Goal: Task Accomplishment & Management: Manage account settings

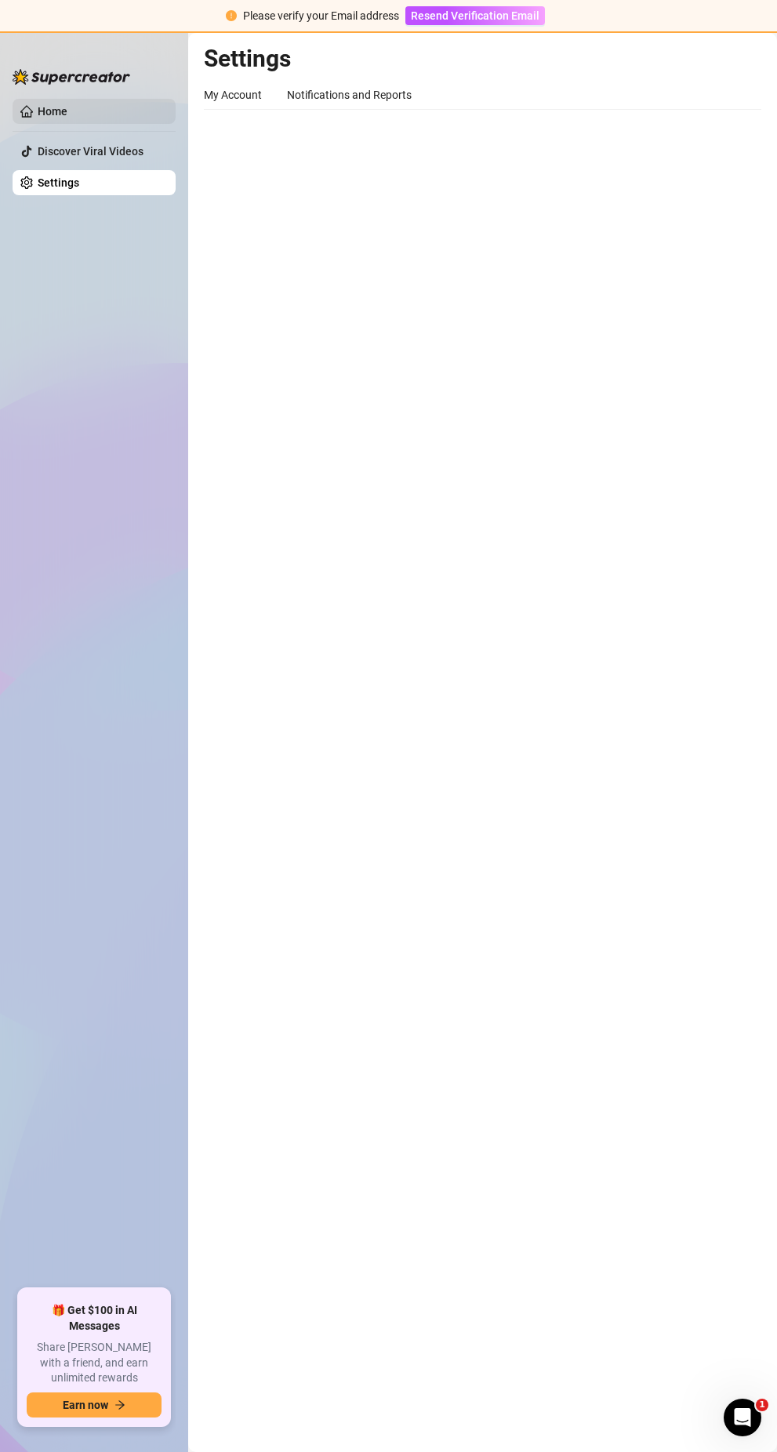
click at [67, 105] on link "Home" at bounding box center [53, 111] width 30 height 13
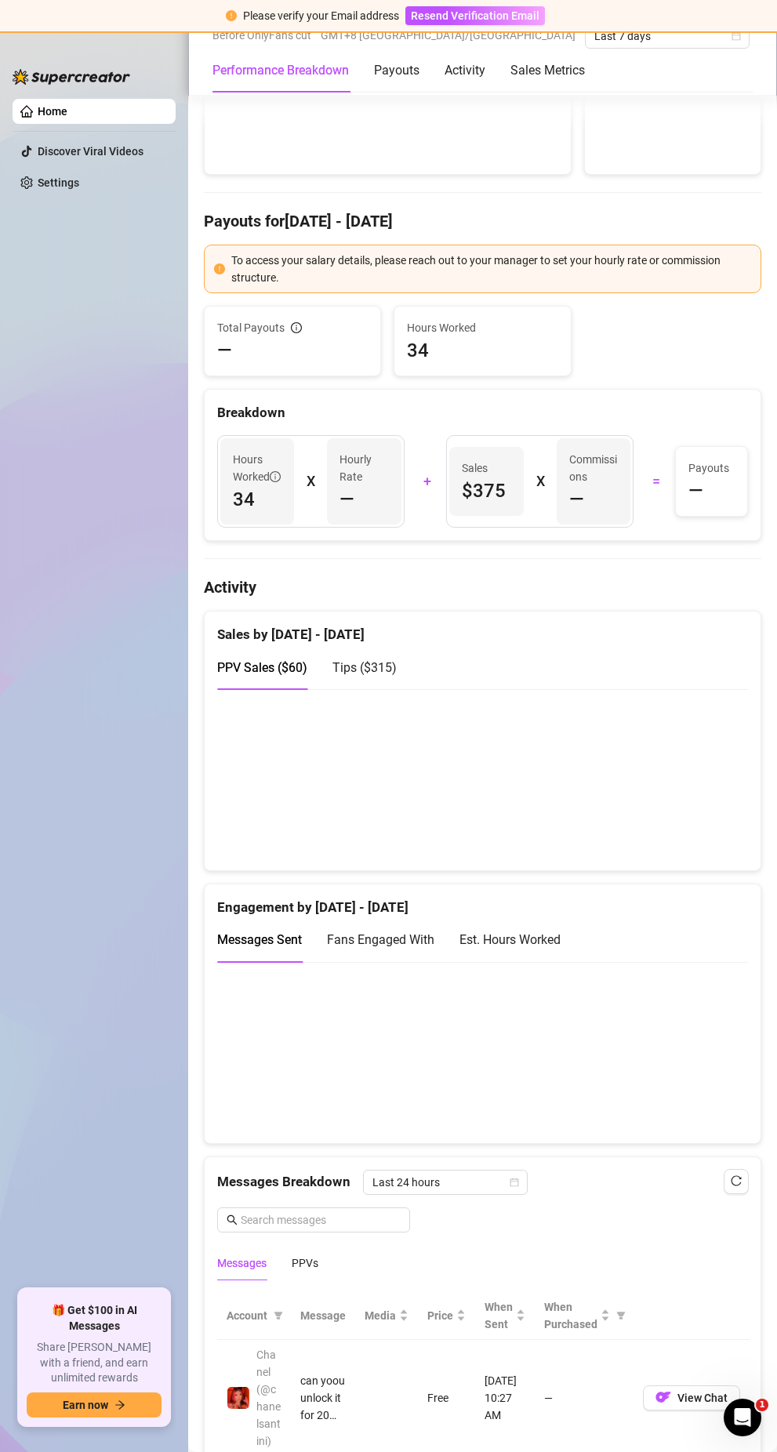
scroll to position [392, 0]
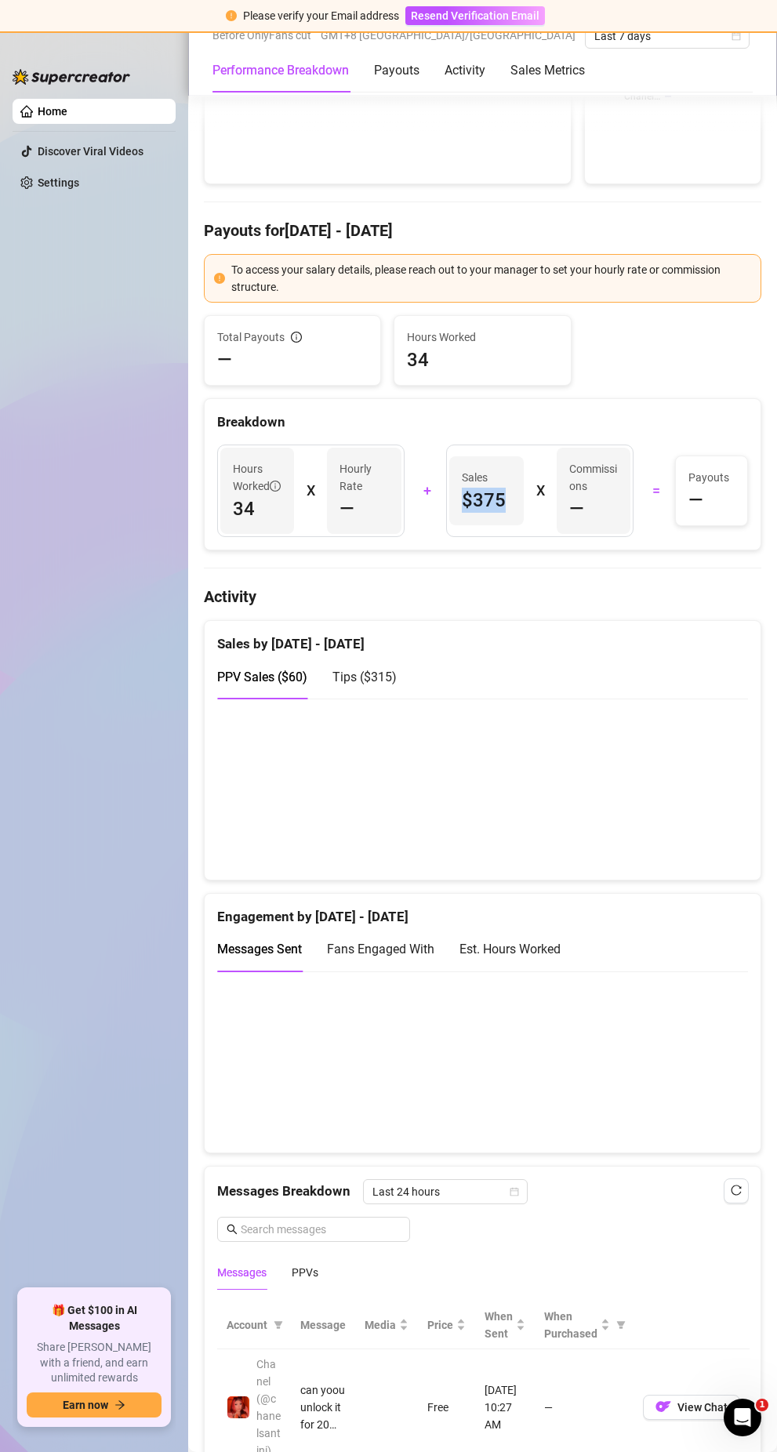
drag, startPoint x: 499, startPoint y: 512, endPoint x: 461, endPoint y: 517, distance: 38.8
click at [462, 513] on span "$375" at bounding box center [486, 500] width 49 height 25
click at [468, 412] on div "Breakdown" at bounding box center [482, 422] width 531 height 21
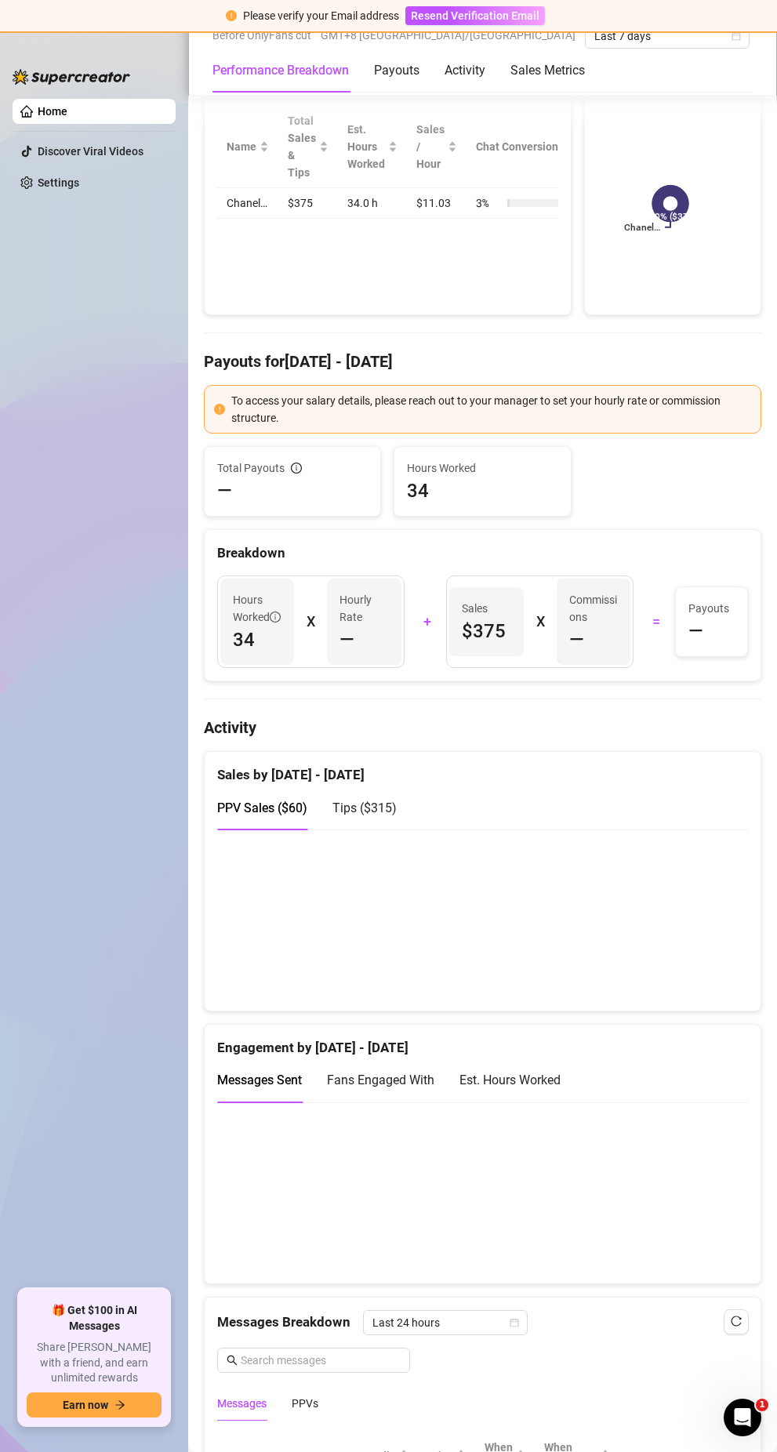
scroll to position [314, 0]
